Goal: Information Seeking & Learning: Learn about a topic

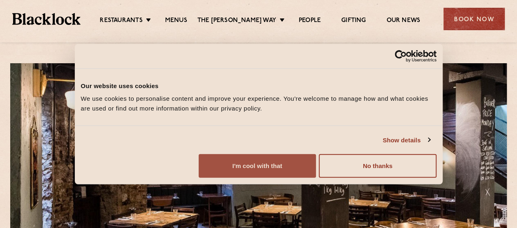
click at [316, 176] on button "I'm cool with that" at bounding box center [256, 166] width 117 height 24
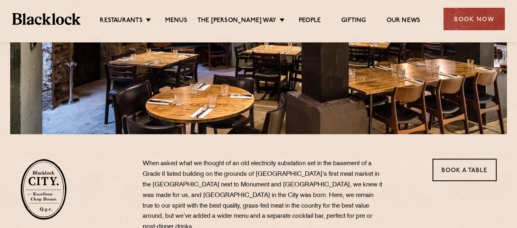
scroll to position [171, 0]
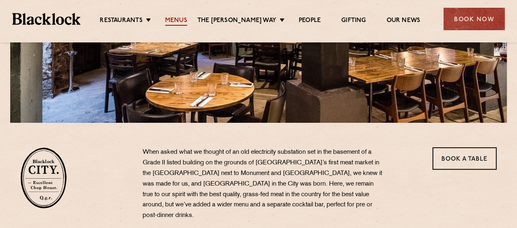
click at [181, 22] on link "Menus" at bounding box center [176, 21] width 22 height 9
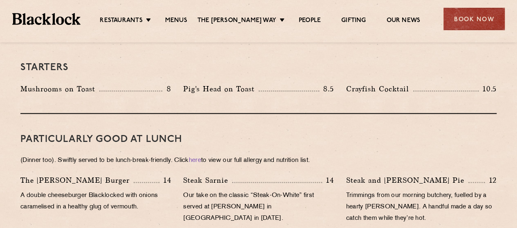
scroll to position [453, 0]
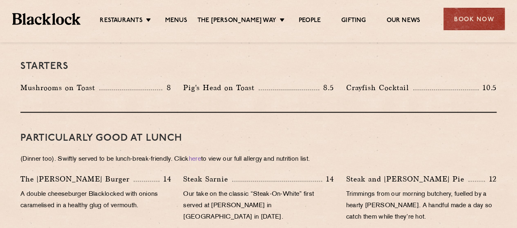
click at [118, 194] on p "A double cheeseburger Blacklocked with onions caramelised in a healthy glug of …" at bounding box center [95, 200] width 150 height 23
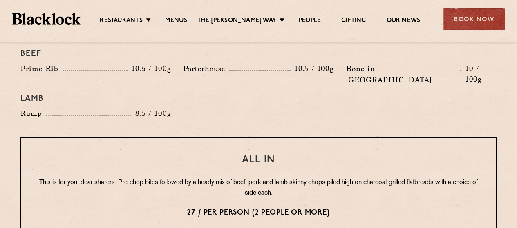
scroll to position [964, 0]
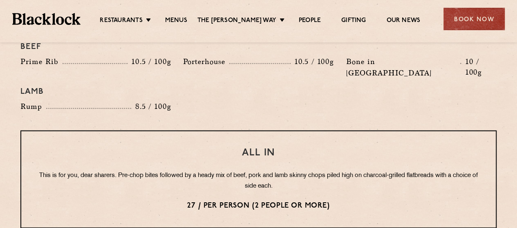
click at [190, 171] on p "This is for you, dear sharers. Pre-chop bites followed by a heady mix of beef, …" at bounding box center [258, 181] width 441 height 21
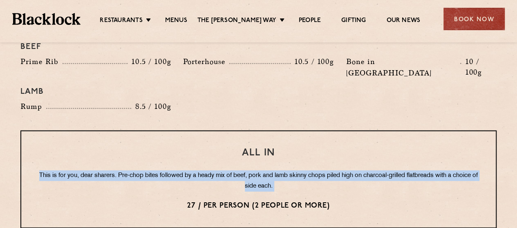
click at [190, 171] on p "This is for you, dear sharers. Pre-chop bites followed by a heady mix of beef, …" at bounding box center [258, 181] width 441 height 21
click at [221, 171] on p "This is for you, dear sharers. Pre-chop bites followed by a heady mix of beef, …" at bounding box center [258, 181] width 441 height 21
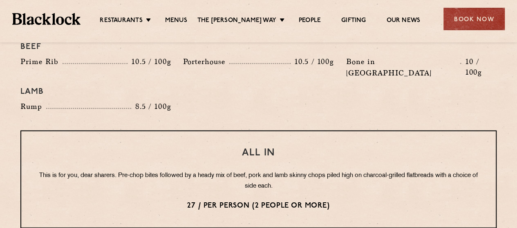
click at [262, 171] on p "This is for you, dear sharers. Pre-chop bites followed by a heady mix of beef, …" at bounding box center [258, 181] width 441 height 21
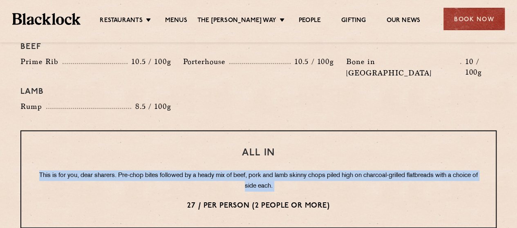
click at [262, 171] on p "This is for you, dear sharers. Pre-chop bites followed by a heady mix of beef, …" at bounding box center [258, 181] width 441 height 21
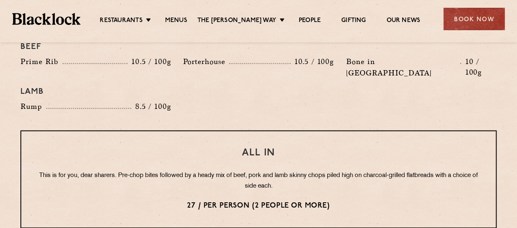
click at [205, 171] on p "This is for you, dear sharers. Pre-chop bites followed by a heady mix of beef, …" at bounding box center [258, 181] width 441 height 21
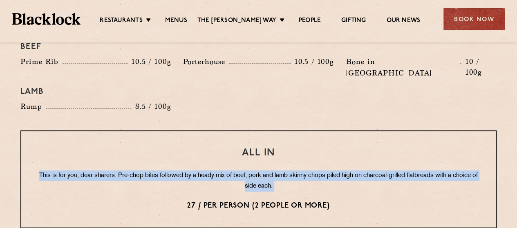
click at [205, 171] on p "This is for you, dear sharers. Pre-chop bites followed by a heady mix of beef, …" at bounding box center [258, 181] width 441 height 21
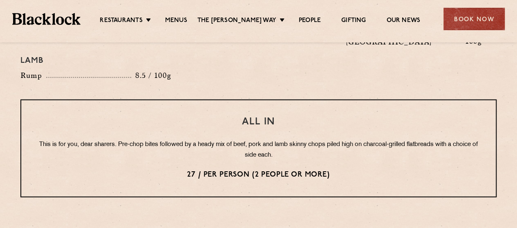
click at [205, 170] on p "27 / per person (2 people or more)" at bounding box center [258, 175] width 441 height 11
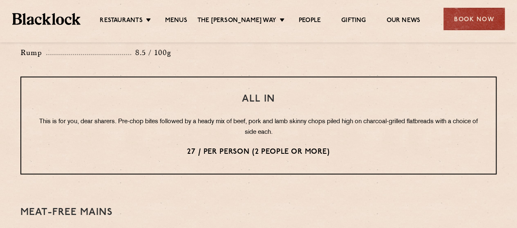
scroll to position [1068, 0]
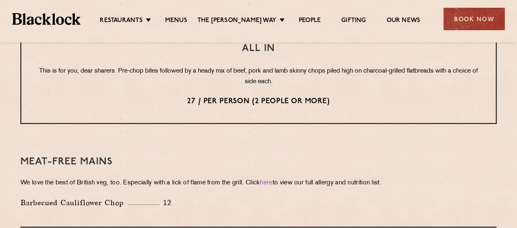
click at [205, 178] on p "We love the best of British veg, too. Especially with a lick of flame from the …" at bounding box center [258, 183] width 476 height 11
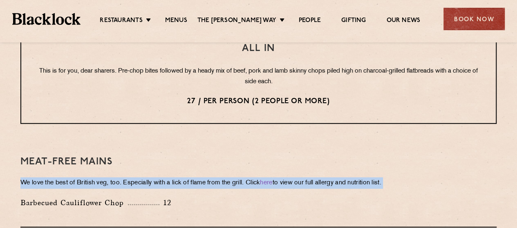
click at [205, 178] on p "We love the best of British veg, too. Especially with a lick of flame from the …" at bounding box center [258, 183] width 476 height 11
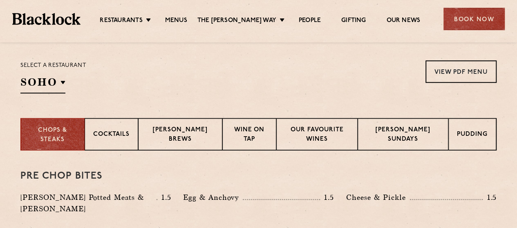
scroll to position [265, 0]
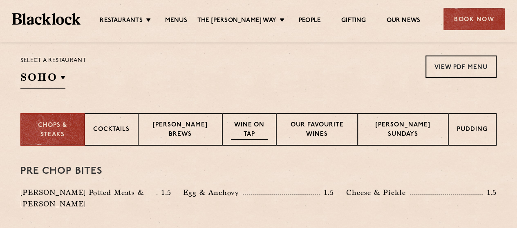
click at [251, 123] on p "Wine on Tap" at bounding box center [249, 130] width 36 height 19
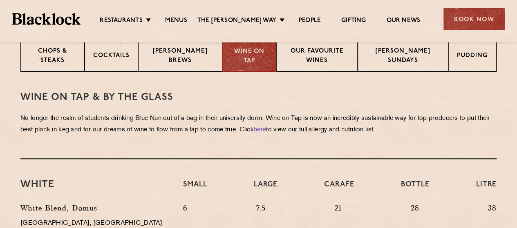
scroll to position [321, 0]
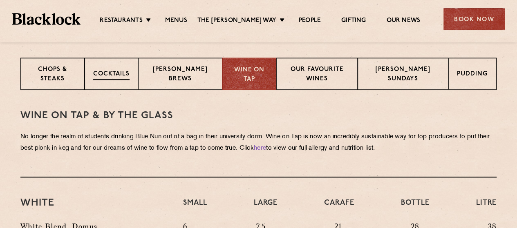
click at [120, 80] on div "Cocktails" at bounding box center [111, 74] width 53 height 33
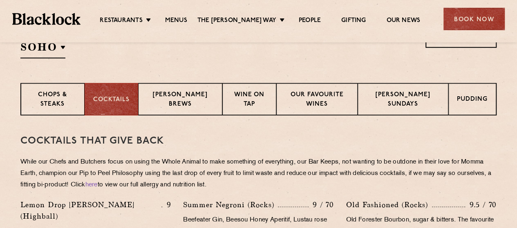
scroll to position [294, 0]
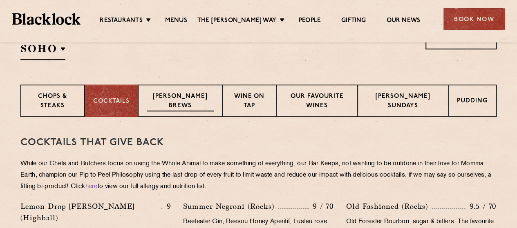
click at [190, 114] on div "Blacklock Brews" at bounding box center [180, 101] width 84 height 33
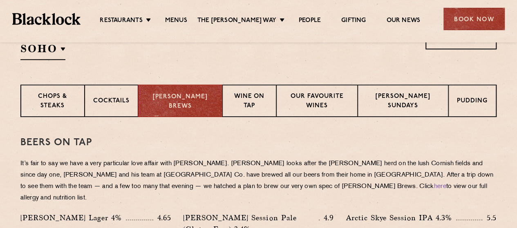
click at [177, 167] on p "It’s fair to say we have a very particular love affair with Cornwall. Philip Wa…" at bounding box center [258, 181] width 476 height 46
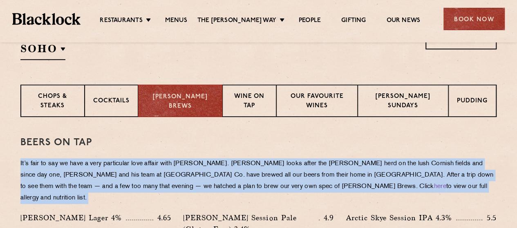
click at [177, 167] on p "It’s fair to say we have a very particular love affair with Cornwall. Philip Wa…" at bounding box center [258, 181] width 476 height 46
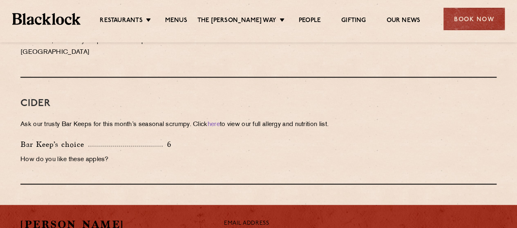
scroll to position [672, 0]
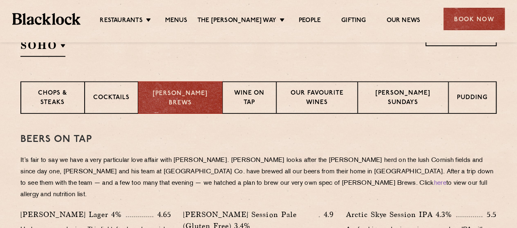
scroll to position [285, 0]
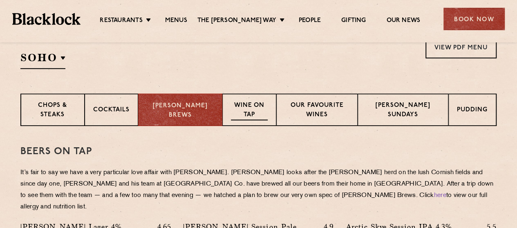
click at [258, 103] on p "Wine on Tap" at bounding box center [249, 110] width 36 height 19
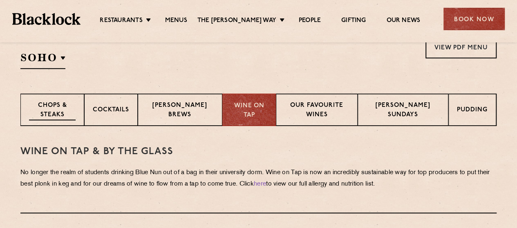
click at [58, 107] on p "Chops & Steaks" at bounding box center [52, 110] width 47 height 19
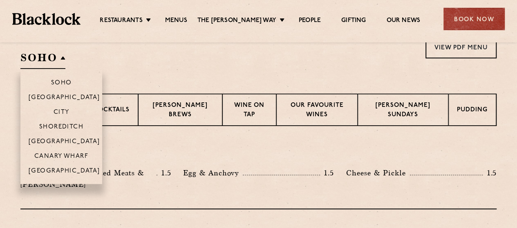
click at [63, 56] on h2 "SOHO" at bounding box center [42, 60] width 45 height 18
click at [72, 115] on li "City" at bounding box center [61, 112] width 82 height 15
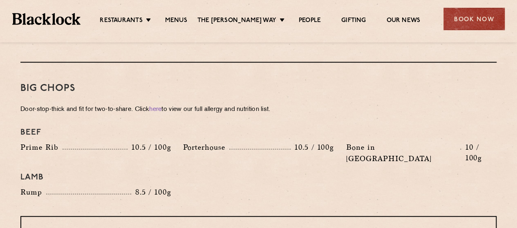
click at [79, 187] on div "Rump 8.5 / 100g" at bounding box center [95, 192] width 150 height 11
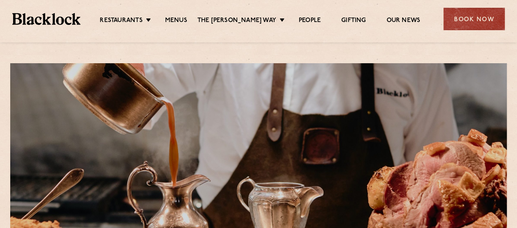
scroll to position [0, 0]
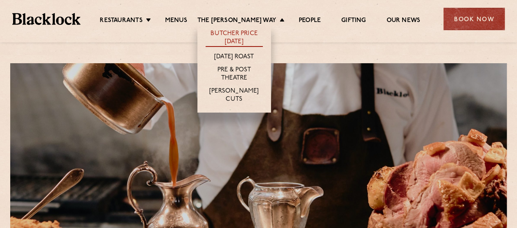
click at [248, 36] on link "Butcher Price [DATE]" at bounding box center [233, 38] width 57 height 17
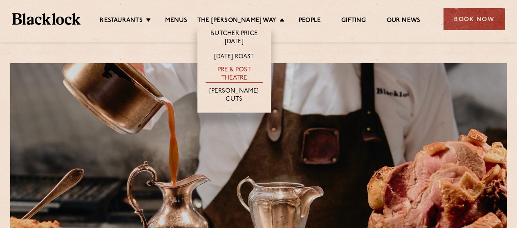
click at [248, 72] on link "Pre & Post Theatre" at bounding box center [233, 74] width 57 height 17
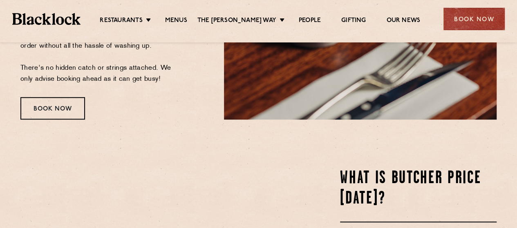
scroll to position [305, 0]
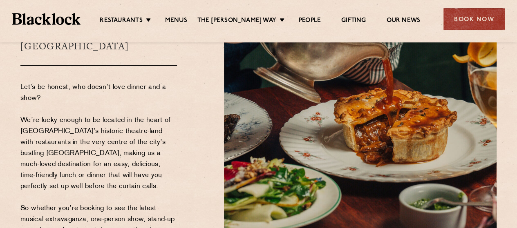
scroll to position [92, 0]
